Goal: Task Accomplishment & Management: Use online tool/utility

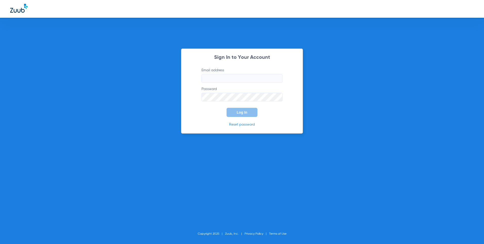
click at [227, 79] on input "Email address" at bounding box center [242, 78] width 81 height 9
type input "lapuenteadvanced@gmail.com"
click at [227, 108] on button "Log In" at bounding box center [242, 112] width 31 height 9
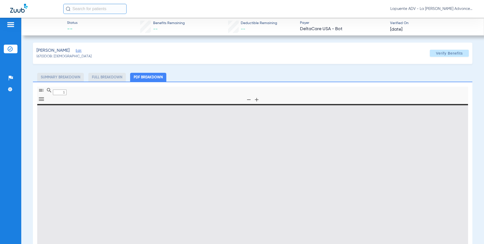
type input "0"
select select "page-width"
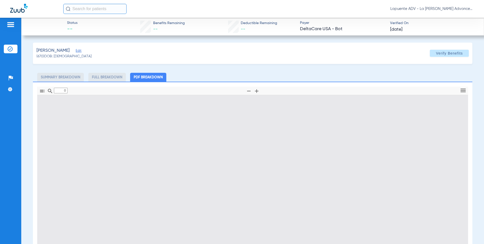
type input "1"
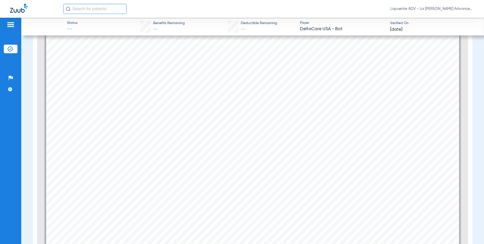
scroll to position [51, 0]
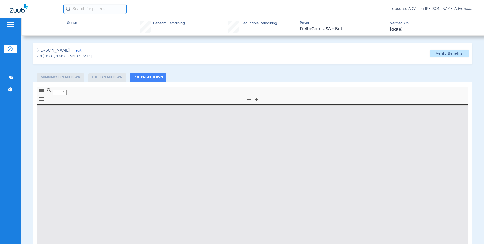
type input "0"
select select "page-width"
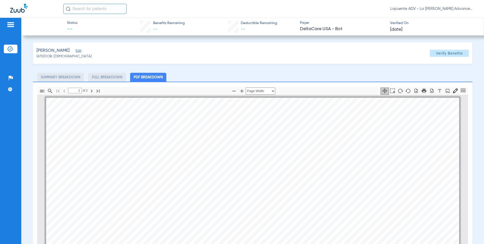
scroll to position [3, 0]
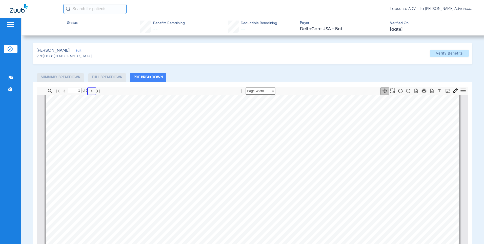
click at [91, 91] on icon "button" at bounding box center [92, 91] width 6 height 6
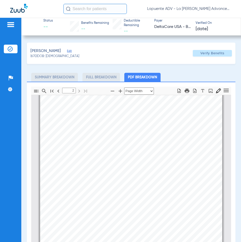
scroll to position [136, 0]
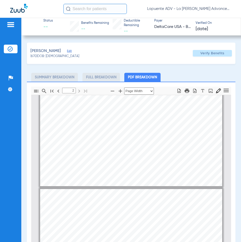
type input "1"
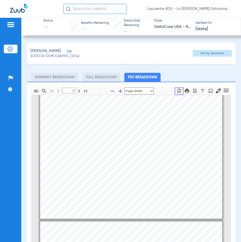
click at [178, 89] on button "button" at bounding box center [178, 90] width 9 height 7
click at [184, 92] on icon "button" at bounding box center [186, 90] width 5 height 4
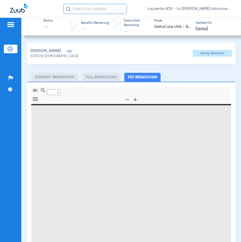
type input "0"
select select "page-width"
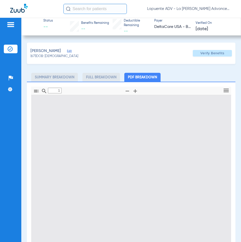
scroll to position [3, 0]
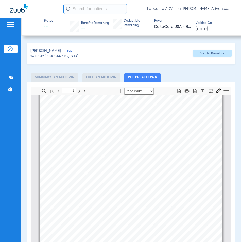
click at [184, 91] on icon "button" at bounding box center [186, 90] width 5 height 4
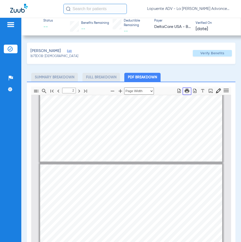
type input "1"
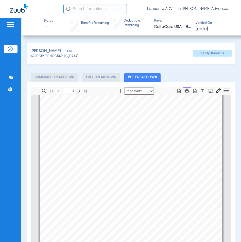
scroll to position [0, 0]
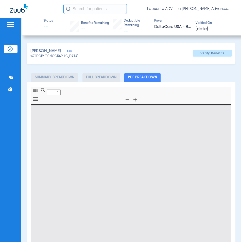
type input "0"
select select "page-width"
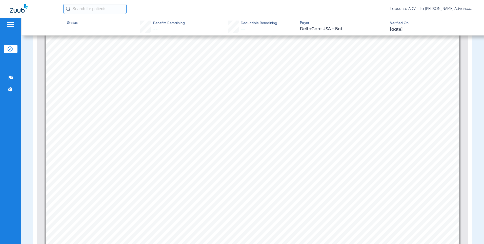
scroll to position [91, 0]
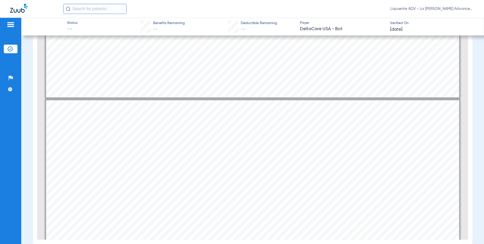
type input "1"
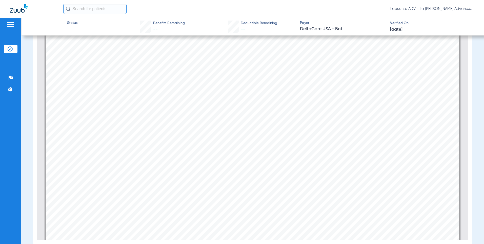
scroll to position [0, 0]
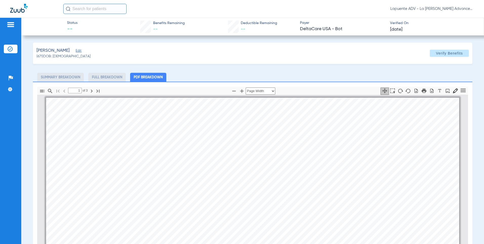
click at [58, 76] on li "Summary Breakdown" at bounding box center [60, 77] width 47 height 9
click at [110, 77] on li "Full Breakdown" at bounding box center [106, 77] width 37 height 9
